Goal: Information Seeking & Learning: Learn about a topic

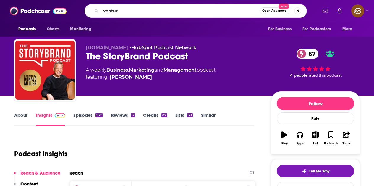
type input "venture"
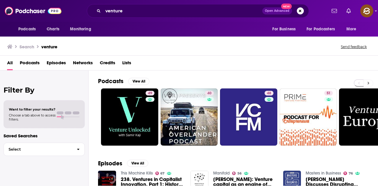
click at [369, 81] on icon at bounding box center [369, 83] width 2 height 4
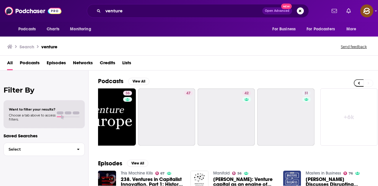
scroll to position [0, 263]
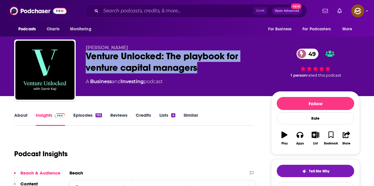
drag, startPoint x: 88, startPoint y: 53, endPoint x: 205, endPoint y: 70, distance: 118.0
click at [205, 70] on div "Venture Unlocked: The playbook for venture capital managers 49" at bounding box center [174, 62] width 176 height 23
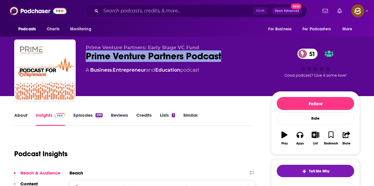
drag, startPoint x: 87, startPoint y: 55, endPoint x: 229, endPoint y: 60, distance: 141.6
click at [229, 60] on div "Prime Venture Partners Podcast 51" at bounding box center [174, 57] width 176 height 12
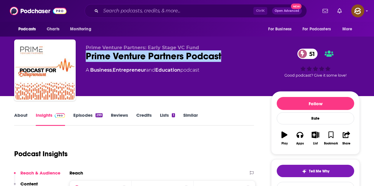
scroll to position [89, 0]
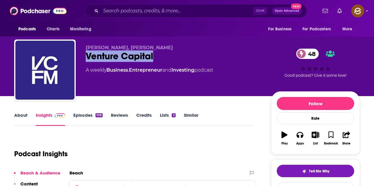
drag, startPoint x: 85, startPoint y: 55, endPoint x: 166, endPoint y: 52, distance: 81.3
click at [166, 52] on div "Jon Bradshaw, Peter Harris Venture Capital 48 A weekly Business , Entrepreneur …" at bounding box center [186, 72] width 345 height 64
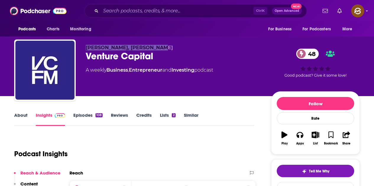
drag, startPoint x: 83, startPoint y: 47, endPoint x: 152, endPoint y: 46, distance: 69.2
click at [152, 46] on div "Jon Bradshaw, Peter Harris Venture Capital 48 A weekly Business , Entrepreneur …" at bounding box center [186, 72] width 345 height 64
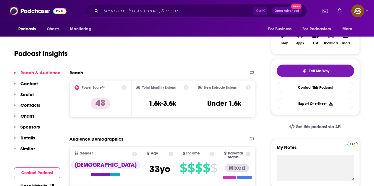
scroll to position [59, 0]
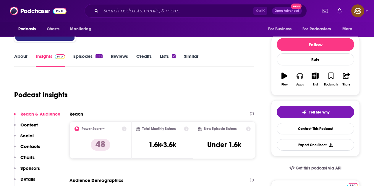
click at [298, 78] on icon "button" at bounding box center [299, 76] width 7 height 6
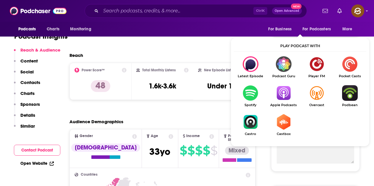
scroll to position [118, 0]
click at [283, 91] on img "Show Listen On dropdown" at bounding box center [283, 93] width 33 height 16
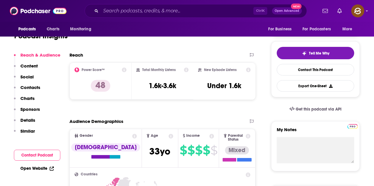
scroll to position [0, 0]
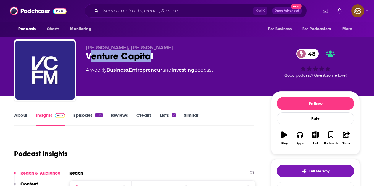
drag, startPoint x: 89, startPoint y: 53, endPoint x: 150, endPoint y: 54, distance: 60.6
click at [150, 54] on div "Venture Capital 48" at bounding box center [174, 57] width 176 height 12
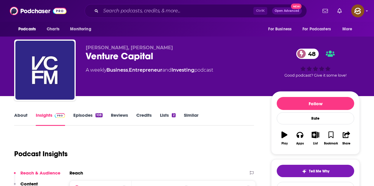
click at [168, 61] on div "Venture Capital 48" at bounding box center [174, 57] width 176 height 12
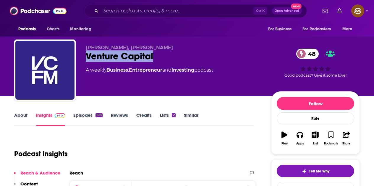
drag, startPoint x: 86, startPoint y: 56, endPoint x: 153, endPoint y: 56, distance: 67.4
click at [153, 56] on div "Venture Capital 48" at bounding box center [174, 57] width 176 height 12
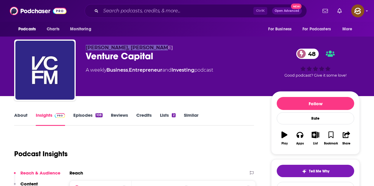
drag, startPoint x: 84, startPoint y: 48, endPoint x: 159, endPoint y: 48, distance: 75.4
click at [159, 48] on div "Jon Bradshaw, Peter Harris Venture Capital 48 A weekly Business , Entrepreneur …" at bounding box center [186, 72] width 345 height 64
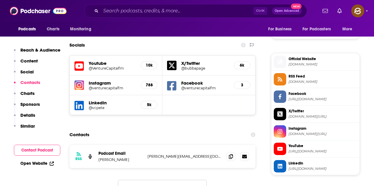
scroll to position [562, 0]
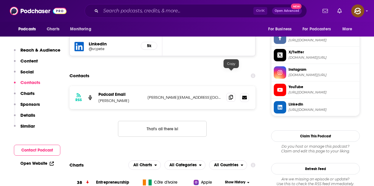
click at [231, 95] on icon at bounding box center [231, 97] width 4 height 5
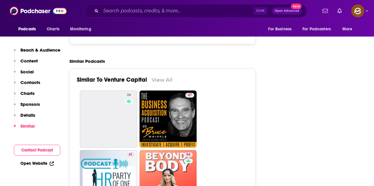
scroll to position [1005, 0]
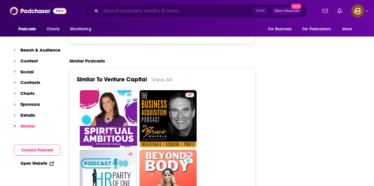
click at [124, 9] on input "Search podcasts, credits, & more..." at bounding box center [177, 10] width 152 height 9
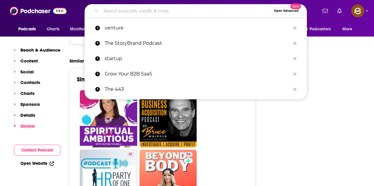
paste input "UX Leadership By Design"
type input "UX Leadership By Design"
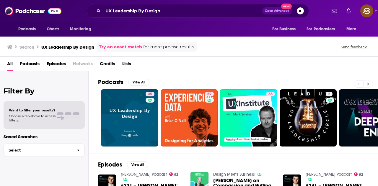
click at [367, 85] on icon at bounding box center [368, 84] width 2 height 4
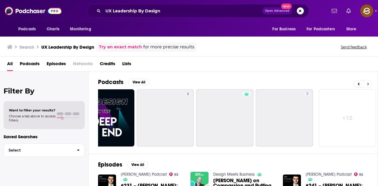
scroll to position [0, 263]
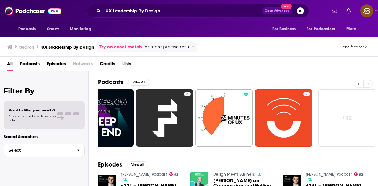
click at [361, 84] on button at bounding box center [358, 83] width 9 height 7
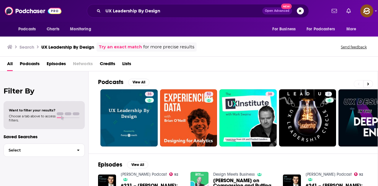
scroll to position [0, 0]
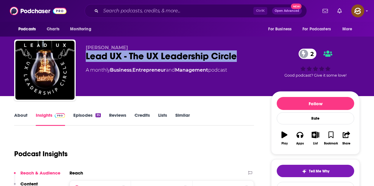
drag, startPoint x: 85, startPoint y: 51, endPoint x: 236, endPoint y: 62, distance: 151.1
click at [236, 62] on div "Thomas Vöhringer-Kuhnt Lead UX - The UX Leadership Circle 2 A monthly Business …" at bounding box center [186, 72] width 345 height 64
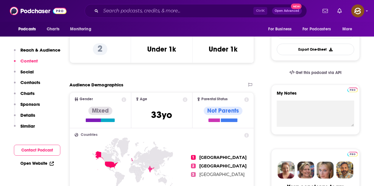
scroll to position [59, 0]
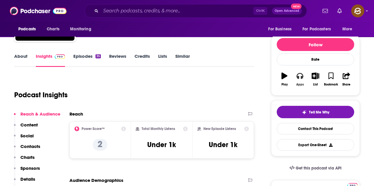
click at [299, 85] on div "Apps" at bounding box center [300, 85] width 8 height 4
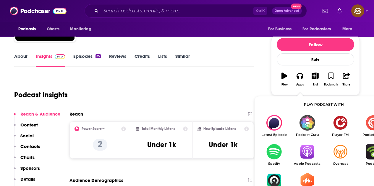
click at [307, 151] on img "Show Listen On dropdown" at bounding box center [307, 152] width 33 height 16
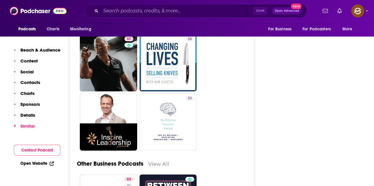
scroll to position [1507, 0]
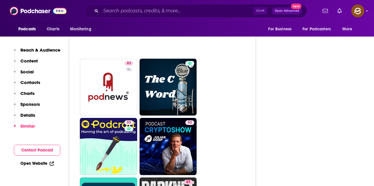
scroll to position [2010, 0]
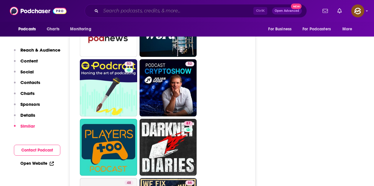
click at [133, 11] on input "Search podcasts, credits, & more..." at bounding box center [177, 10] width 152 height 9
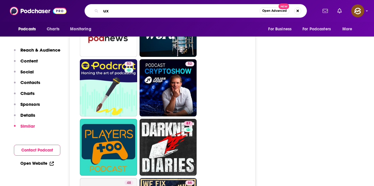
type input "u"
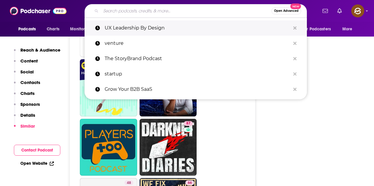
click at [134, 23] on p "UX Leadership By Design" at bounding box center [198, 27] width 186 height 15
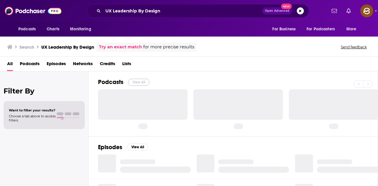
click at [135, 80] on button "View All" at bounding box center [138, 82] width 21 height 7
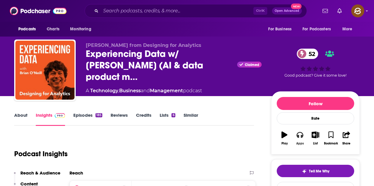
click at [299, 138] on icon "button" at bounding box center [299, 135] width 7 height 7
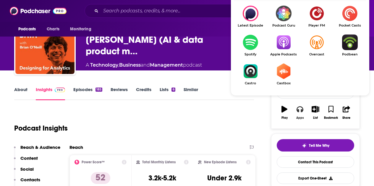
scroll to position [30, 0]
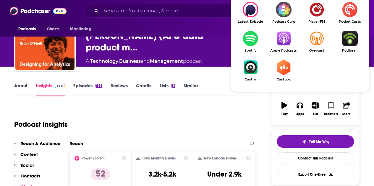
click at [279, 40] on img "Show Listen On dropdown" at bounding box center [283, 39] width 33 height 16
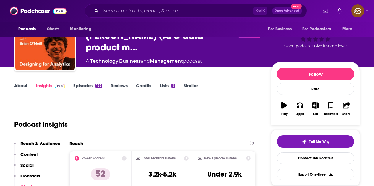
scroll to position [0, 0]
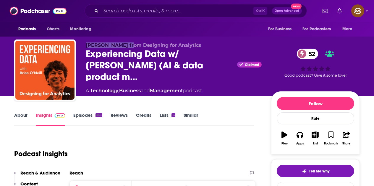
drag, startPoint x: 86, startPoint y: 48, endPoint x: 122, endPoint y: 48, distance: 35.8
click at [122, 48] on span "Brian T. O’Neill from Designing for Analytics" at bounding box center [144, 46] width 116 height 6
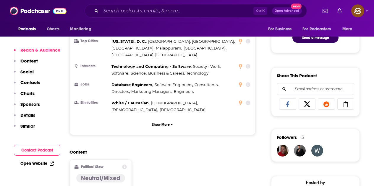
scroll to position [443, 0]
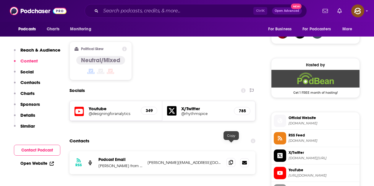
click at [228, 158] on span at bounding box center [230, 162] width 9 height 9
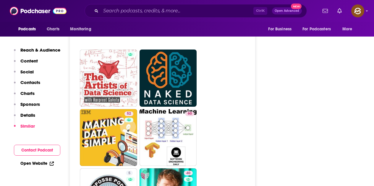
scroll to position [1625, 0]
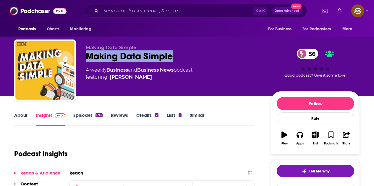
drag, startPoint x: 156, startPoint y: 52, endPoint x: 172, endPoint y: 54, distance: 15.6
click at [172, 54] on div "Making Data Simple 56" at bounding box center [174, 57] width 176 height 12
drag, startPoint x: 154, startPoint y: 82, endPoint x: 106, endPoint y: 74, distance: 49.0
click at [106, 74] on div "Making Data Simple Making Data Simple 56 A weekly Business and Business News po…" at bounding box center [174, 68] width 176 height 47
click at [301, 137] on icon "button" at bounding box center [299, 135] width 7 height 6
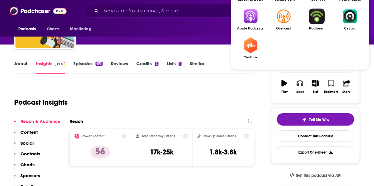
scroll to position [59, 0]
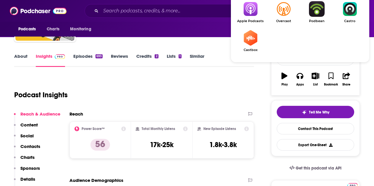
click at [258, 7] on img "Show Listen On dropdown" at bounding box center [250, 9] width 33 height 16
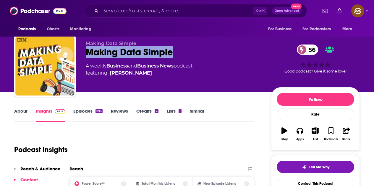
scroll to position [0, 0]
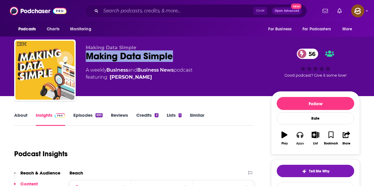
click at [302, 134] on icon "button" at bounding box center [299, 135] width 7 height 6
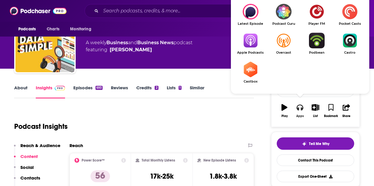
scroll to position [30, 0]
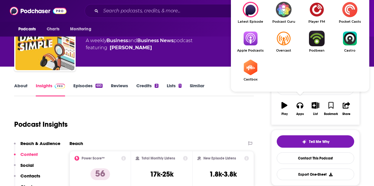
click at [255, 47] on link "Apple Podcasts" at bounding box center [250, 42] width 33 height 22
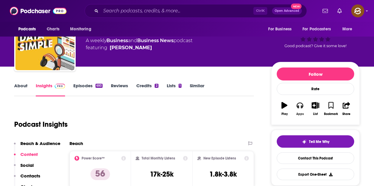
click at [303, 110] on button "Apps" at bounding box center [299, 108] width 15 height 21
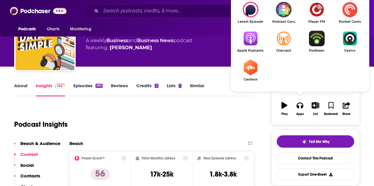
click at [249, 40] on img "Show Listen On dropdown" at bounding box center [250, 39] width 33 height 16
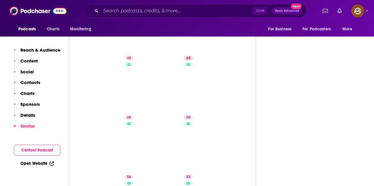
scroll to position [1005, 0]
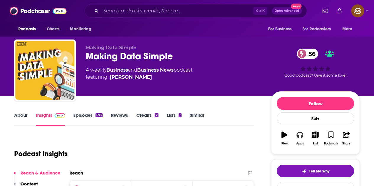
click at [298, 138] on icon "button" at bounding box center [299, 135] width 7 height 6
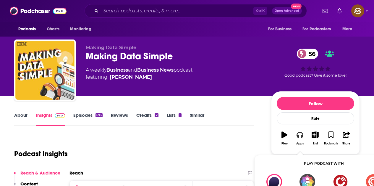
scroll to position [30, 0]
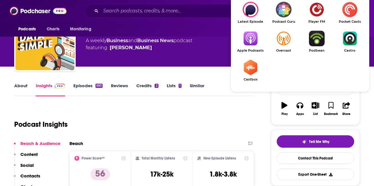
click at [251, 35] on img "Show Listen On dropdown" at bounding box center [250, 39] width 33 height 16
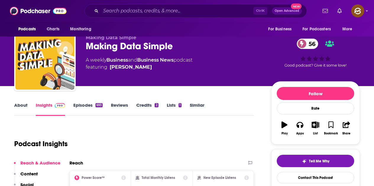
scroll to position [0, 0]
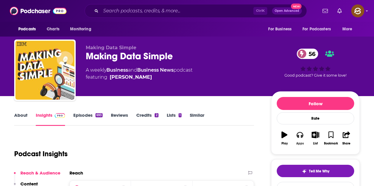
click at [302, 143] on div "Apps" at bounding box center [300, 144] width 8 height 4
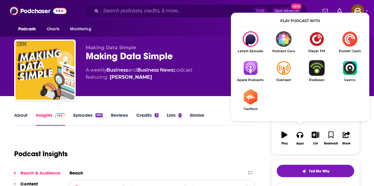
click at [252, 65] on img "Show Listen On dropdown" at bounding box center [250, 68] width 33 height 16
